Goal: Transaction & Acquisition: Purchase product/service

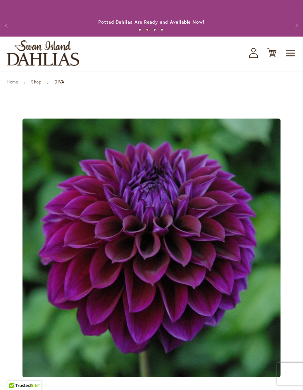
click at [288, 61] on span "Toggle Nav" at bounding box center [290, 53] width 11 height 15
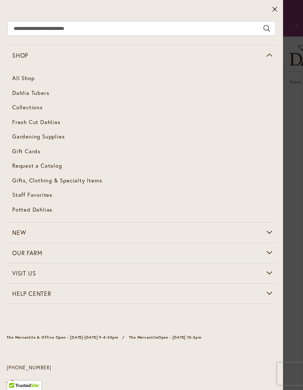
click at [32, 75] on link "All Shop" at bounding box center [141, 78] width 269 height 15
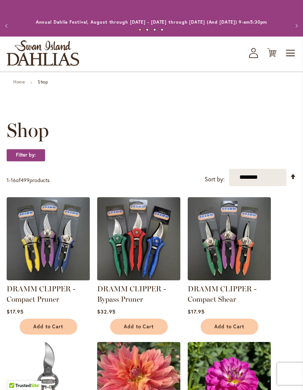
click at [290, 60] on span "Toggle Nav" at bounding box center [290, 53] width 11 height 15
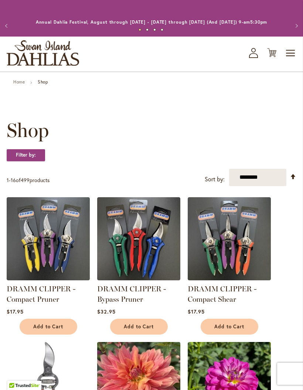
click at [273, 186] on select "**********" at bounding box center [257, 177] width 57 height 17
click at [14, 85] on link "Home" at bounding box center [18, 82] width 11 height 6
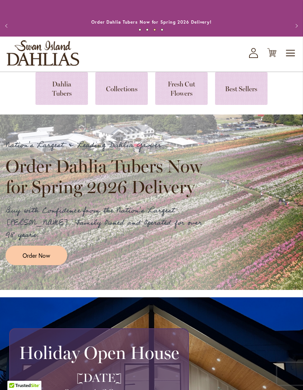
click at [68, 103] on link at bounding box center [61, 88] width 52 height 33
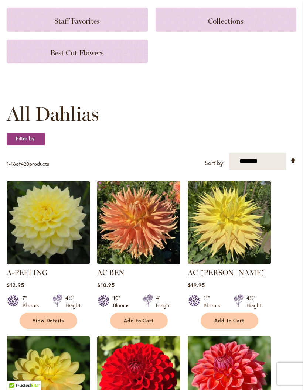
scroll to position [162, 0]
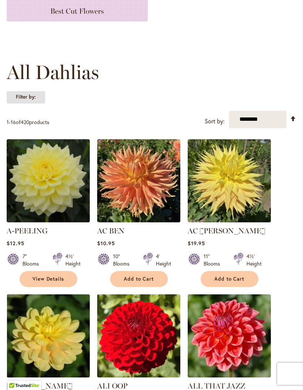
click at [36, 98] on strong "Filter by:" at bounding box center [26, 97] width 38 height 13
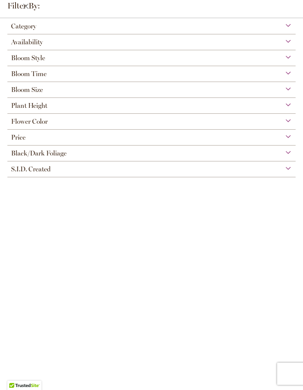
click at [202, 124] on div "Flower Color" at bounding box center [151, 120] width 288 height 12
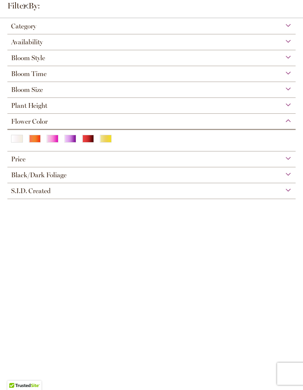
click at [70, 137] on div "Purple" at bounding box center [70, 139] width 12 height 8
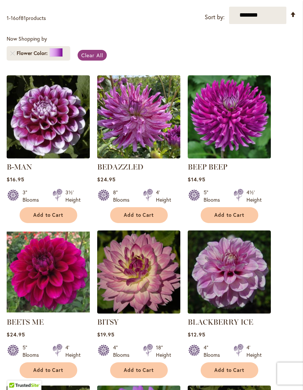
scroll to position [174, 0]
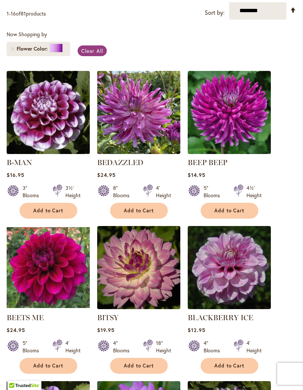
click at [63, 282] on img at bounding box center [48, 267] width 83 height 83
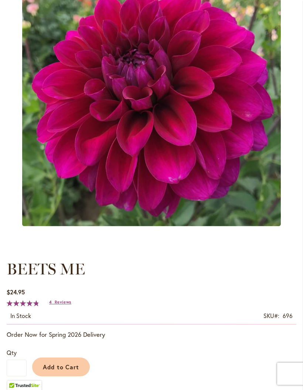
scroll to position [136, 0]
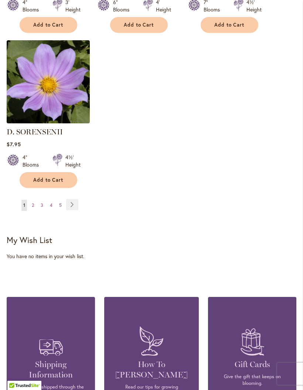
scroll to position [980, 0]
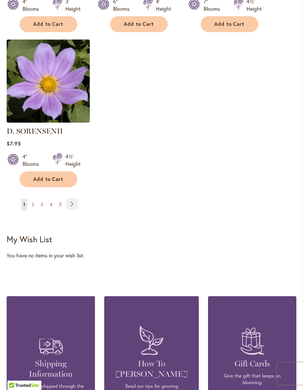
click at [78, 210] on link "Page Next" at bounding box center [72, 204] width 12 height 11
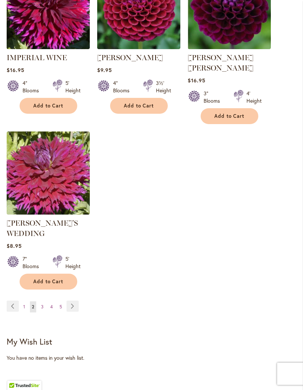
scroll to position [920, 0]
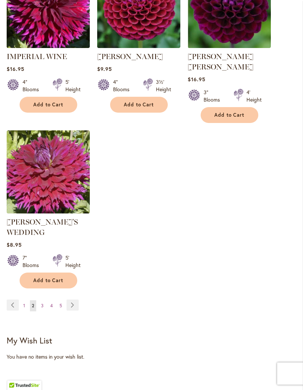
click at [72, 300] on link "Page Next" at bounding box center [72, 305] width 12 height 11
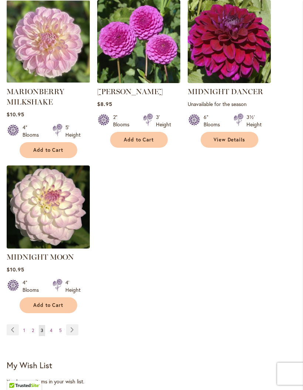
scroll to position [893, 0]
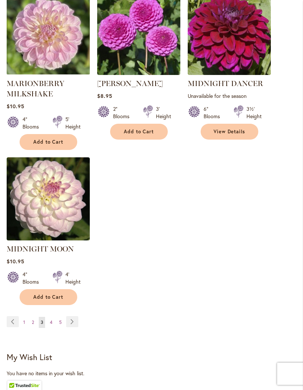
click at [77, 316] on link "Page Next" at bounding box center [72, 321] width 12 height 11
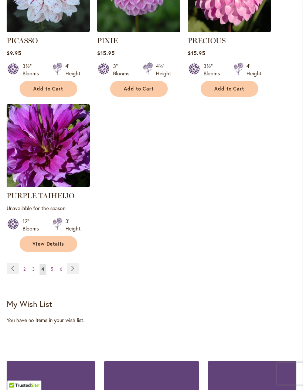
scroll to position [926, 0]
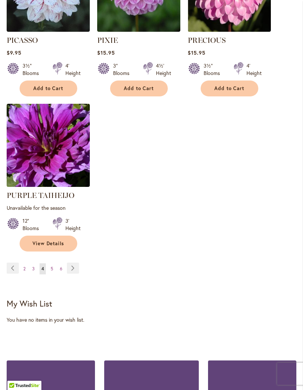
click at [74, 262] on link "Page Next" at bounding box center [73, 267] width 12 height 11
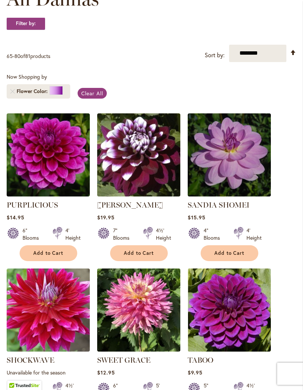
scroll to position [139, 0]
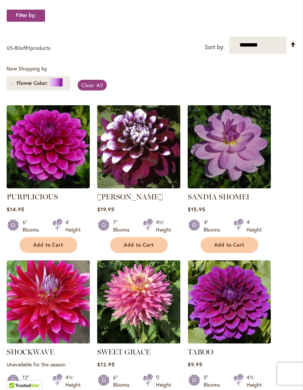
click at [71, 176] on img at bounding box center [48, 146] width 83 height 83
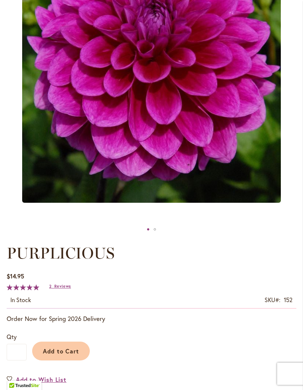
scroll to position [137, 0]
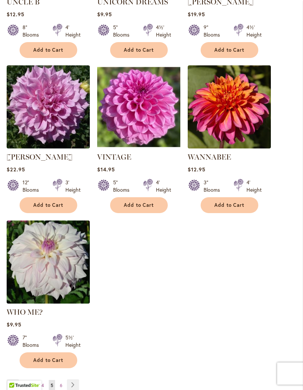
scroll to position [810, 0]
